Goal: Task Accomplishment & Management: Manage account settings

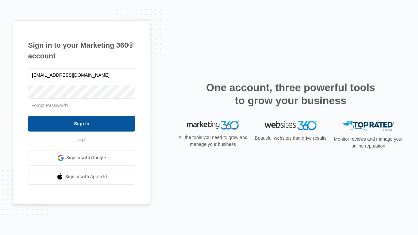
click at [82, 123] on input "Sign In" at bounding box center [81, 124] width 107 height 16
